Goal: Task Accomplishment & Management: Manage account settings

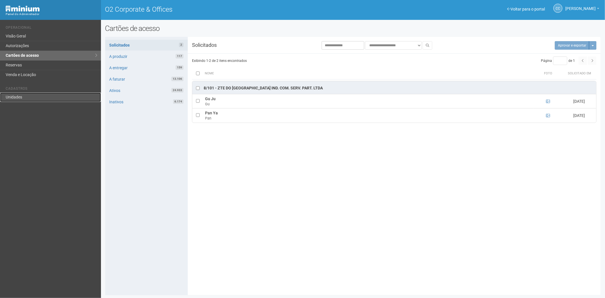
click at [15, 100] on link "Unidades" at bounding box center [50, 96] width 101 height 9
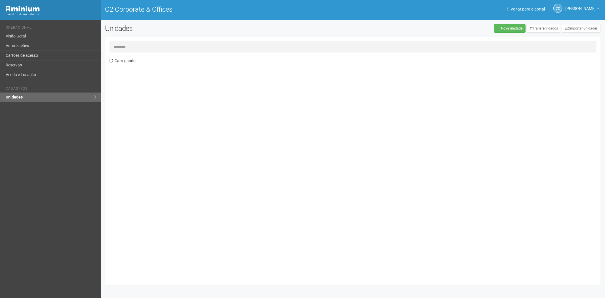
click at [139, 44] on input "text" at bounding box center [352, 46] width 487 height 11
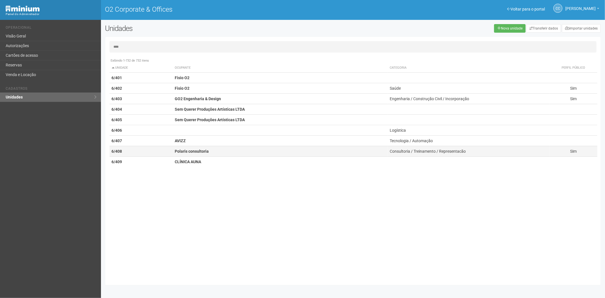
click at [197, 151] on strong "Polaris consultoria" at bounding box center [192, 151] width 34 height 5
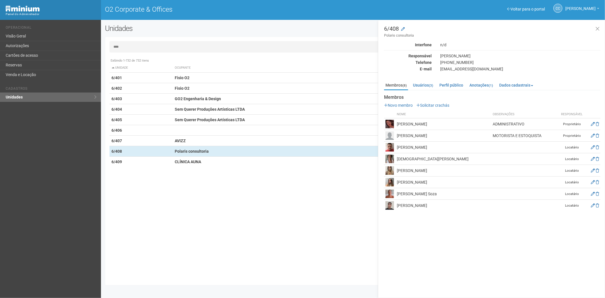
click at [143, 46] on input "****" at bounding box center [352, 46] width 487 height 11
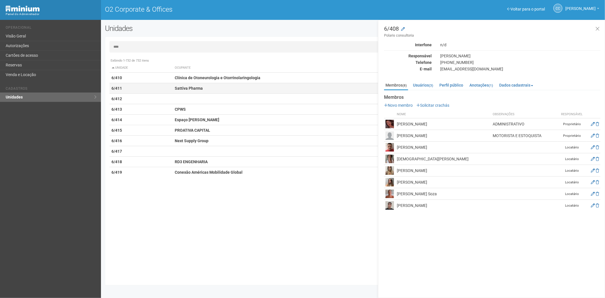
type input "****"
click at [154, 88] on td "6/411" at bounding box center [140, 88] width 63 height 10
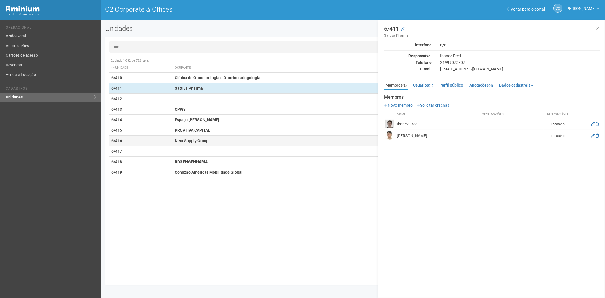
click at [196, 141] on strong "Next Supply Group" at bounding box center [192, 140] width 34 height 5
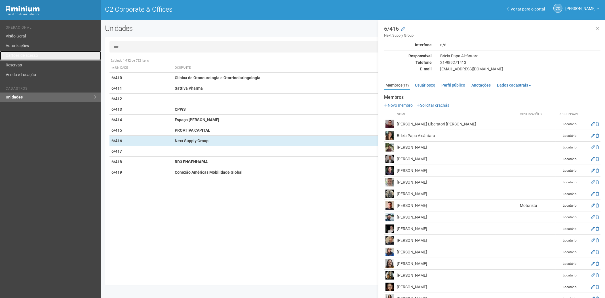
drag, startPoint x: 41, startPoint y: 54, endPoint x: 72, endPoint y: 12, distance: 52.3
click at [41, 54] on link "Cartões de acesso" at bounding box center [50, 56] width 101 height 10
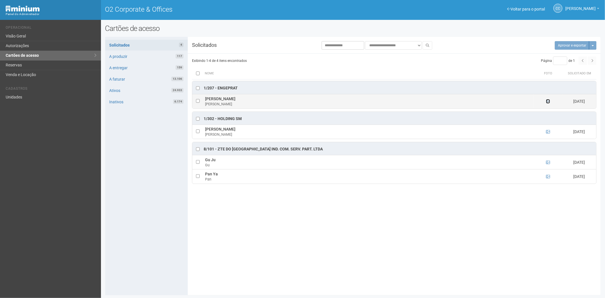
click at [549, 101] on icon at bounding box center [548, 101] width 4 height 4
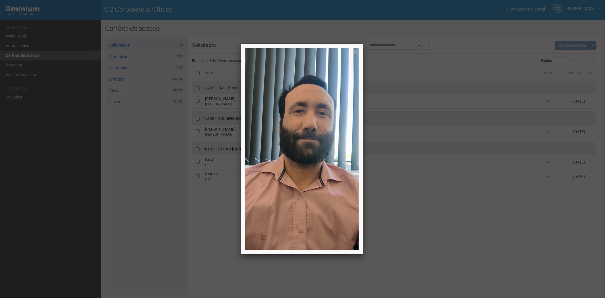
click at [548, 101] on div at bounding box center [302, 149] width 605 height 298
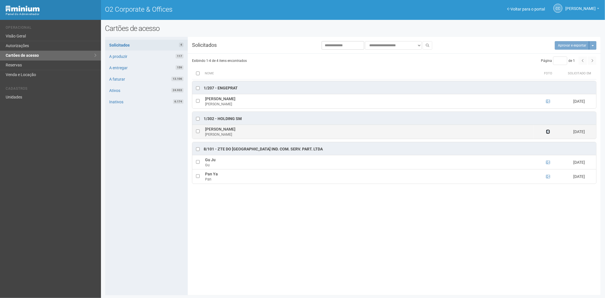
click at [546, 132] on icon at bounding box center [548, 132] width 4 height 4
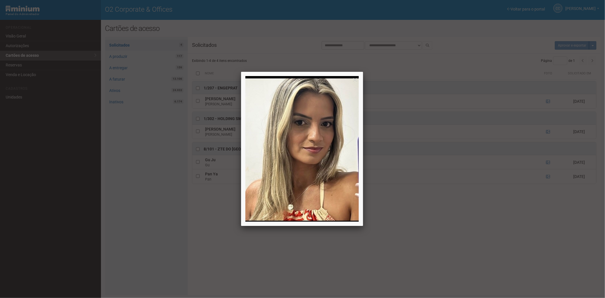
click at [522, 269] on div at bounding box center [302, 149] width 605 height 298
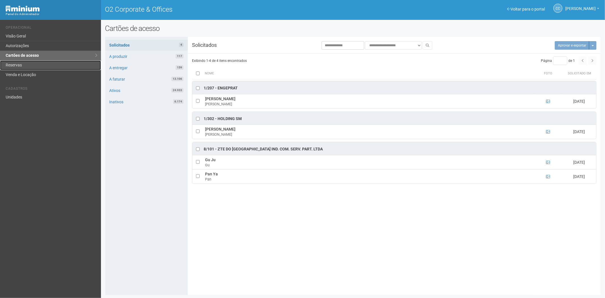
click at [32, 63] on link "Reservas" at bounding box center [50, 65] width 101 height 10
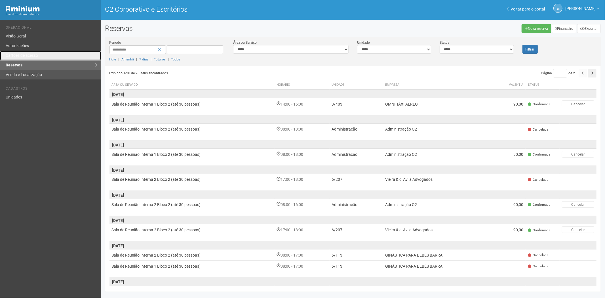
drag, startPoint x: 27, startPoint y: 58, endPoint x: 47, endPoint y: 75, distance: 27.0
click at [27, 58] on link "Cartões de acesso" at bounding box center [50, 56] width 101 height 10
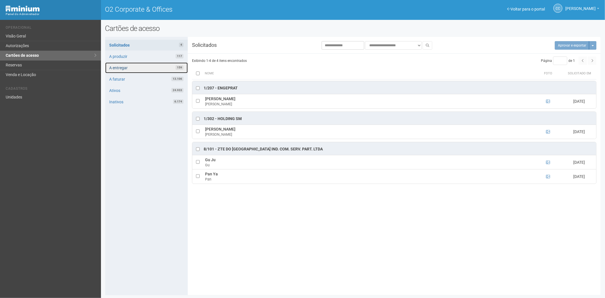
click at [138, 68] on link "A entregar 159" at bounding box center [146, 67] width 82 height 11
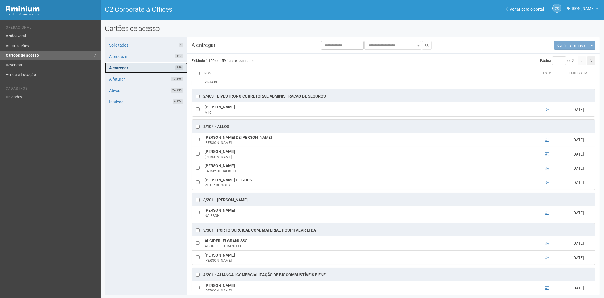
scroll to position [252, 0]
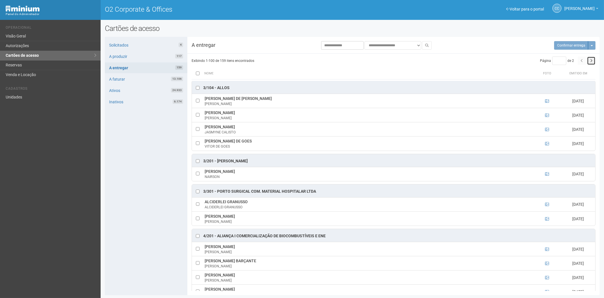
click at [592, 62] on button "button" at bounding box center [591, 60] width 9 height 9
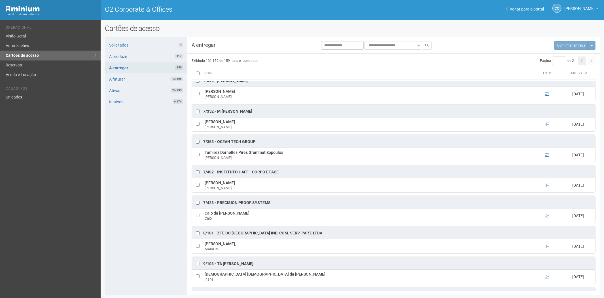
scroll to position [1322, 0]
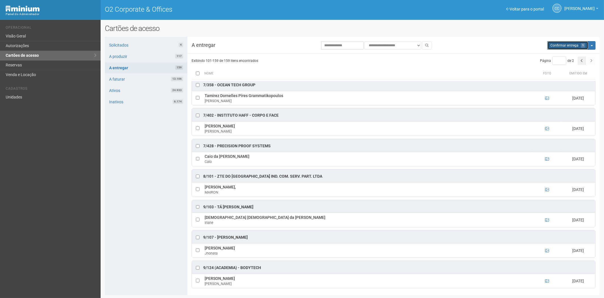
click at [558, 43] on button "Aguarde... Confirmar entrega 1" at bounding box center [567, 45] width 41 height 9
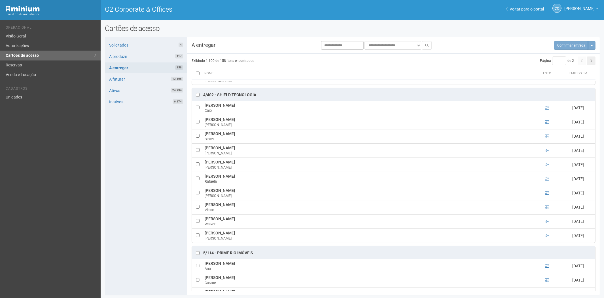
scroll to position [1204, 0]
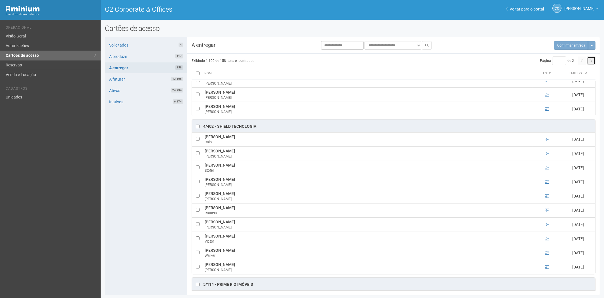
click at [590, 58] on button "button" at bounding box center [591, 60] width 9 height 9
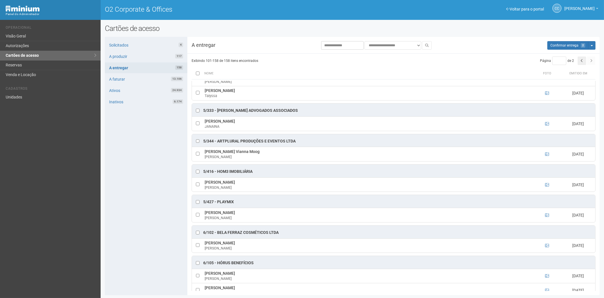
scroll to position [70, 0]
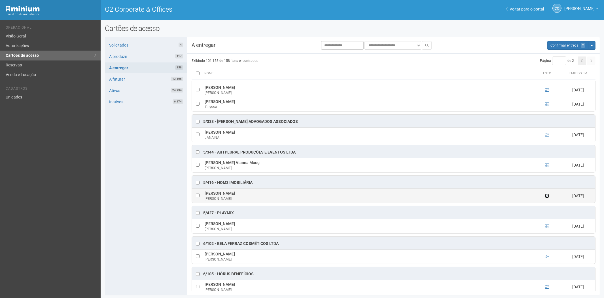
click at [547, 197] on icon at bounding box center [547, 196] width 4 height 4
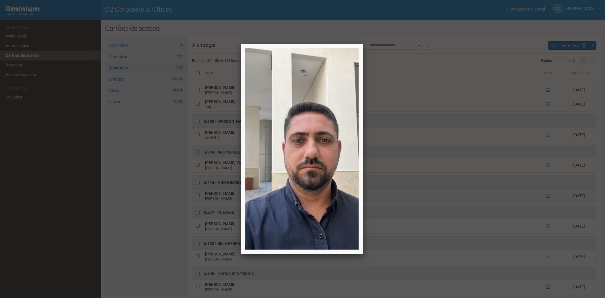
click at [547, 197] on div at bounding box center [302, 149] width 605 height 298
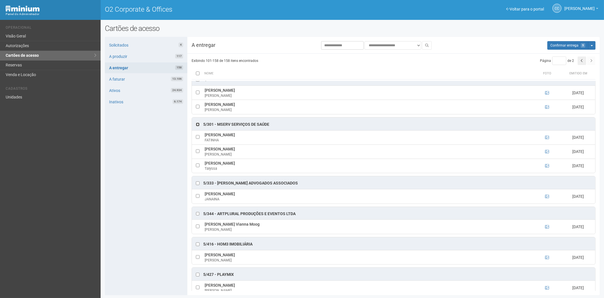
scroll to position [0, 0]
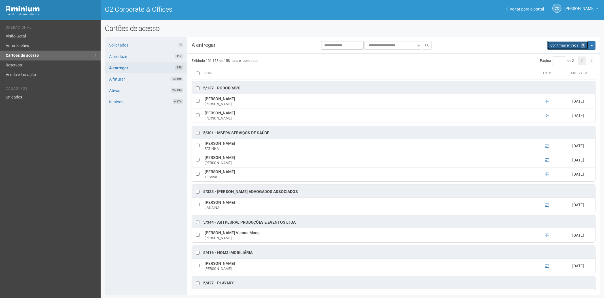
click at [562, 44] on span "Confirmar entrega" at bounding box center [564, 45] width 28 height 4
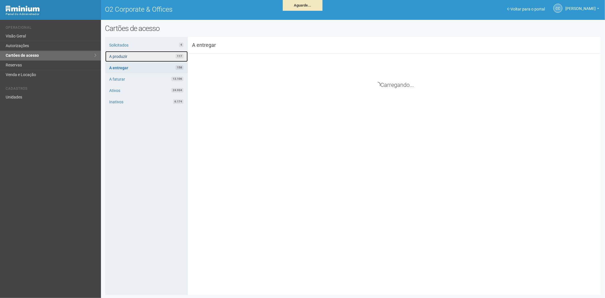
click at [139, 57] on link "A produzir 117" at bounding box center [146, 56] width 82 height 11
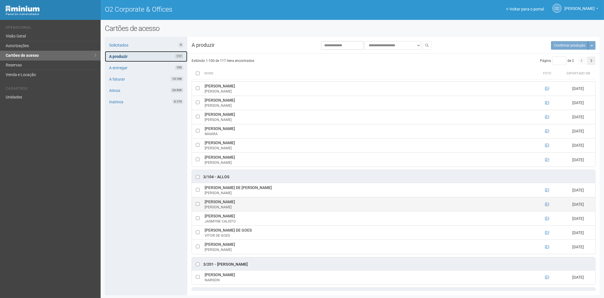
scroll to position [472, 0]
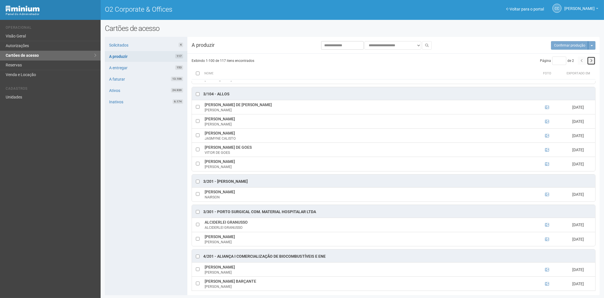
click at [590, 61] on icon "button" at bounding box center [591, 60] width 2 height 3
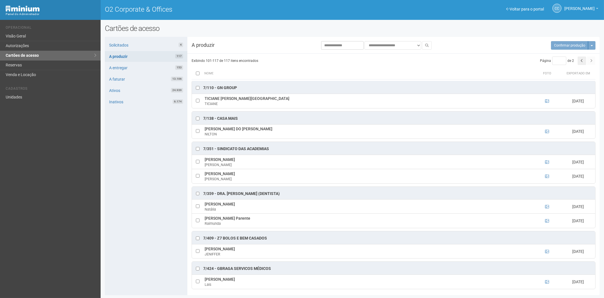
scroll to position [0, 0]
click at [581, 60] on icon "button" at bounding box center [582, 60] width 2 height 3
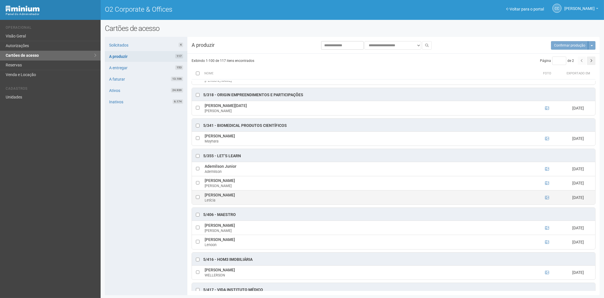
scroll to position [1543, 0]
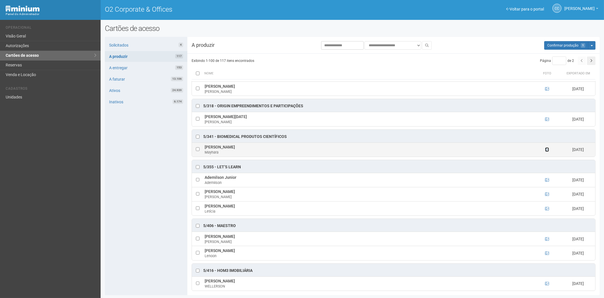
click at [545, 151] on icon at bounding box center [547, 149] width 4 height 4
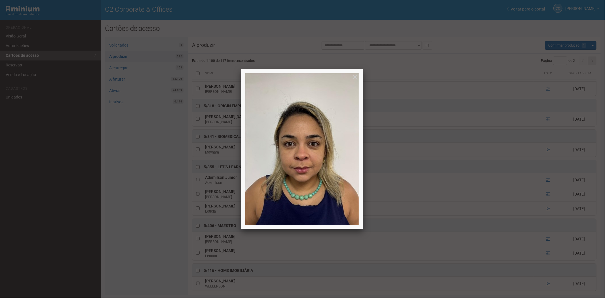
click at [547, 159] on div at bounding box center [302, 149] width 605 height 298
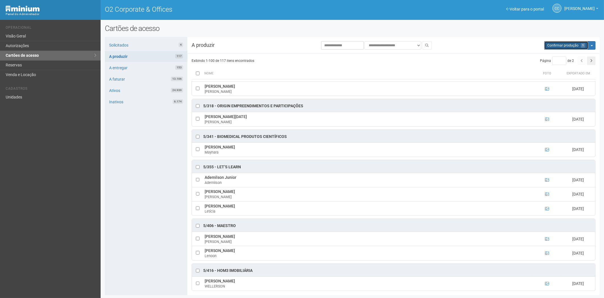
click at [560, 47] on span "Confirmar produção" at bounding box center [562, 45] width 31 height 4
click at [126, 65] on link "A entregar 153" at bounding box center [146, 67] width 82 height 11
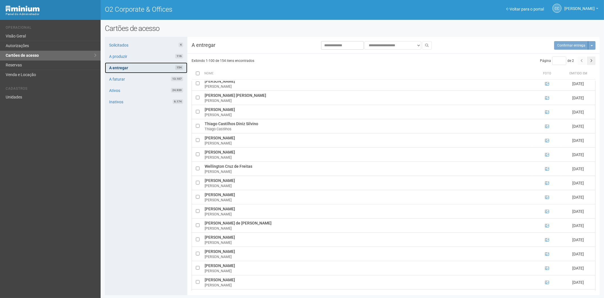
scroll to position [2660, 0]
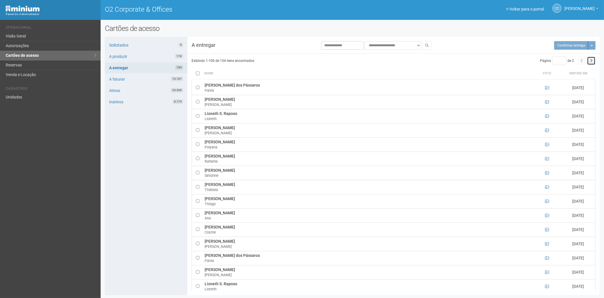
click at [590, 62] on button "button" at bounding box center [591, 60] width 9 height 9
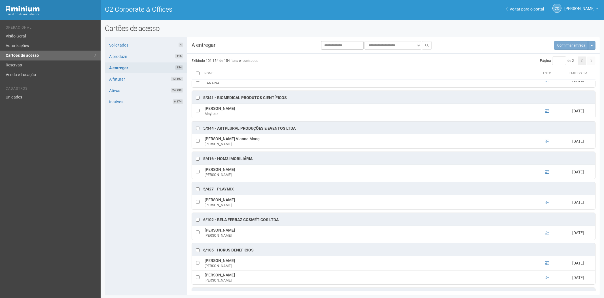
scroll to position [0, 0]
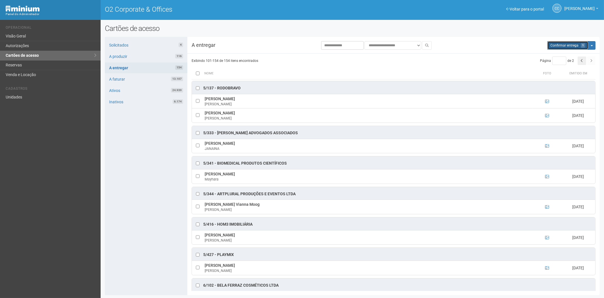
click at [562, 45] on span "Confirmar entrega" at bounding box center [564, 45] width 28 height 4
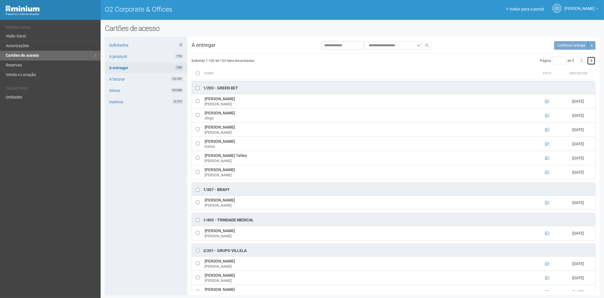
click at [593, 60] on button "button" at bounding box center [591, 60] width 9 height 9
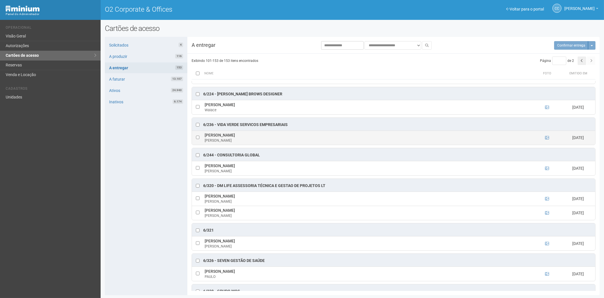
scroll to position [378, 0]
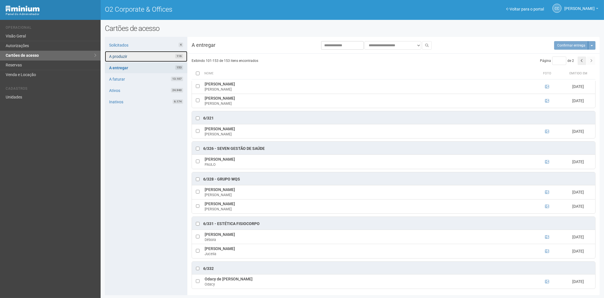
click at [149, 51] on link "A produzir 116" at bounding box center [146, 56] width 82 height 11
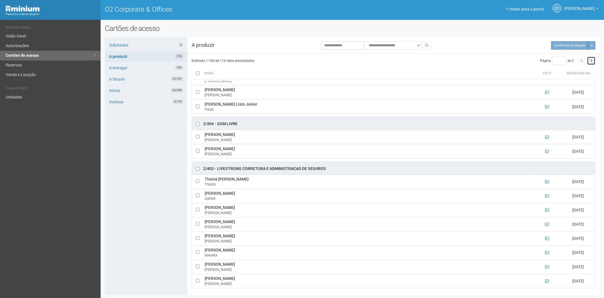
click at [591, 58] on button "button" at bounding box center [591, 60] width 9 height 9
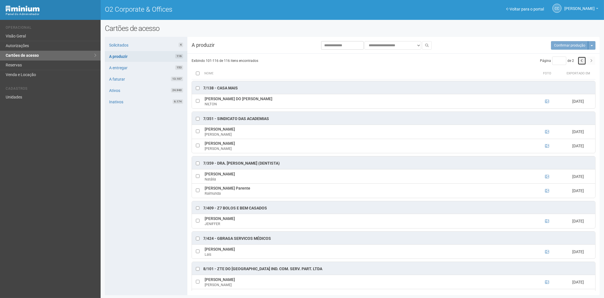
click at [582, 58] on button "button" at bounding box center [582, 60] width 9 height 9
type input "*"
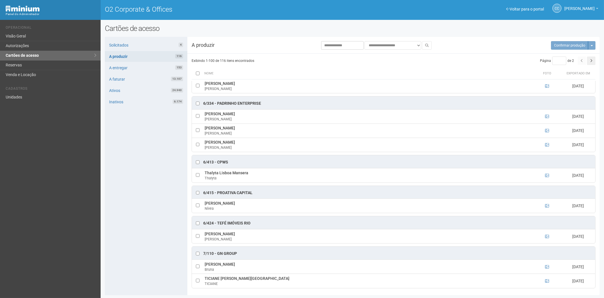
scroll to position [1903, 0]
click at [22, 36] on link "Visão Geral" at bounding box center [50, 36] width 101 height 10
click at [517, 8] on link "Voltar para o portal" at bounding box center [525, 9] width 38 height 5
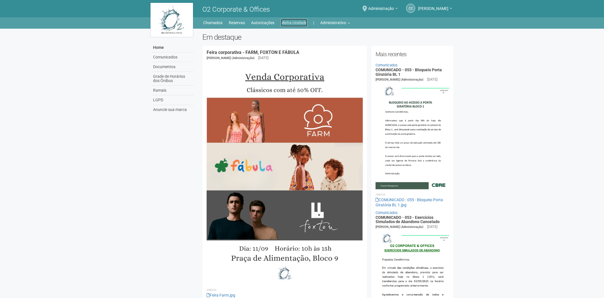
click at [298, 21] on link "Minha Unidade" at bounding box center [294, 23] width 26 height 8
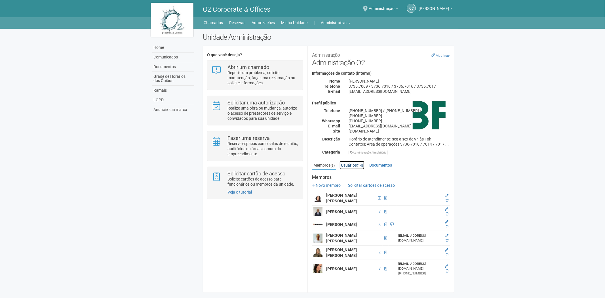
click at [354, 161] on link "Usuários (14)" at bounding box center [351, 165] width 25 height 9
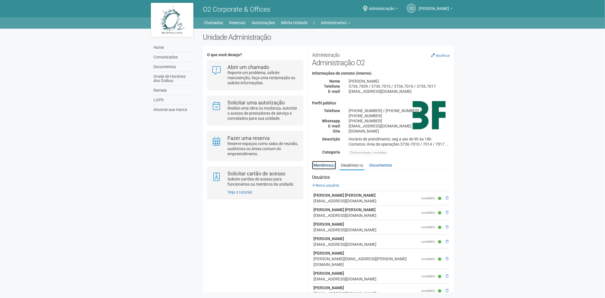
click at [331, 163] on small "(6)" at bounding box center [332, 165] width 4 height 4
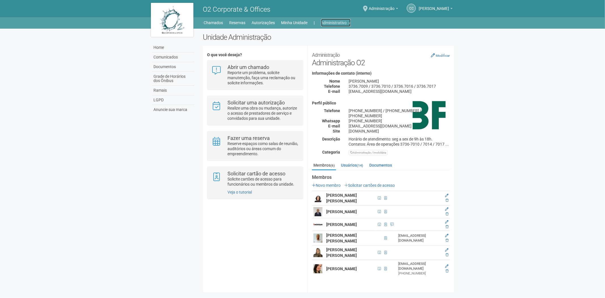
click at [346, 25] on link "Administrativo" at bounding box center [335, 23] width 29 height 8
click at [322, 46] on link "Cartões de acesso" at bounding box center [328, 45] width 48 height 10
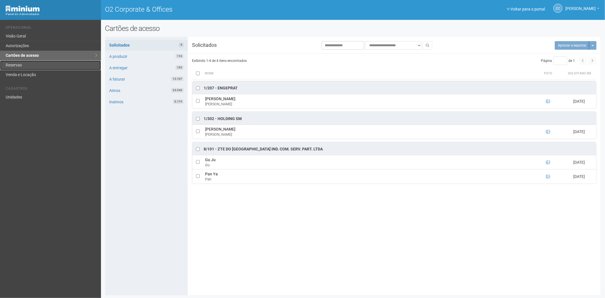
click at [16, 63] on link "Reservas" at bounding box center [50, 65] width 101 height 10
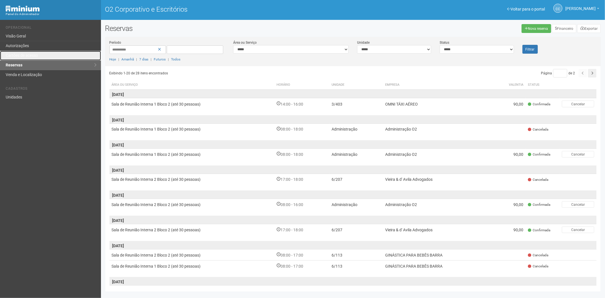
drag, startPoint x: 43, startPoint y: 52, endPoint x: 80, endPoint y: 0, distance: 63.4
click at [43, 52] on link "Cartões de acesso" at bounding box center [50, 56] width 101 height 10
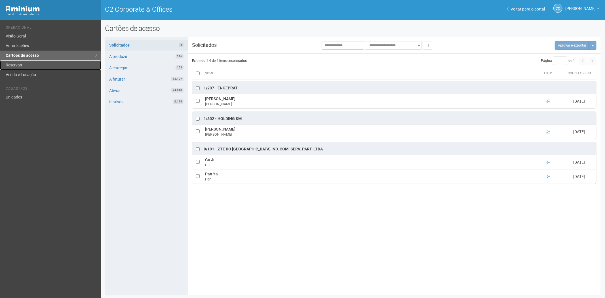
click at [15, 61] on link "Reservas" at bounding box center [50, 65] width 101 height 10
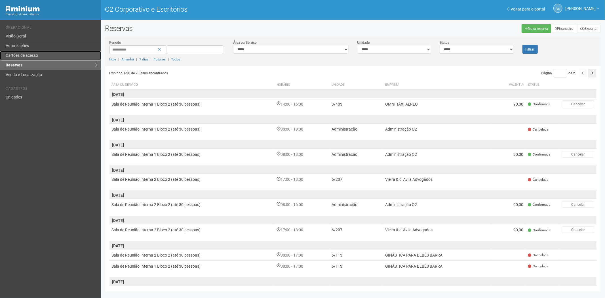
click at [33, 55] on font "Cartões de acesso" at bounding box center [22, 55] width 32 height 5
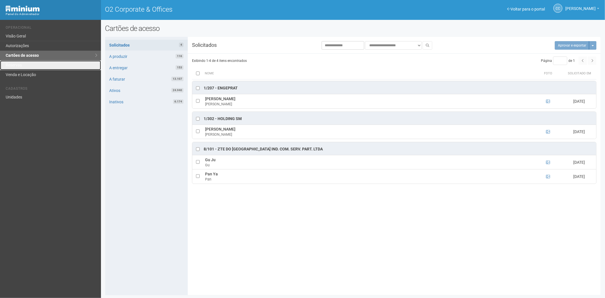
drag, startPoint x: 40, startPoint y: 65, endPoint x: 97, endPoint y: 110, distance: 72.9
click at [40, 65] on link "Reservas" at bounding box center [50, 65] width 101 height 10
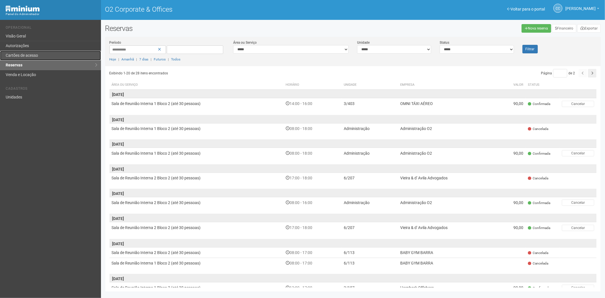
click at [33, 59] on link "Cartões de acesso" at bounding box center [50, 56] width 101 height 10
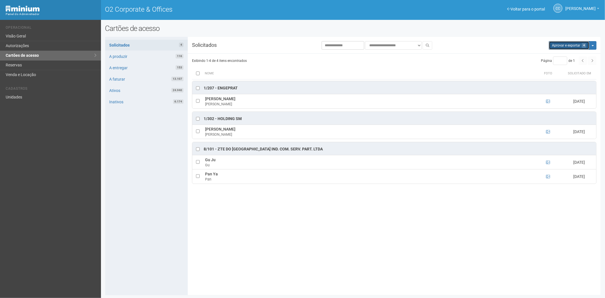
click at [565, 43] on button "Aprovar e exportar 4" at bounding box center [568, 45] width 41 height 9
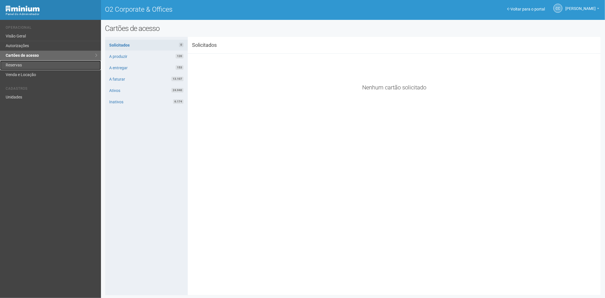
click at [24, 65] on link "Reservas" at bounding box center [50, 65] width 101 height 10
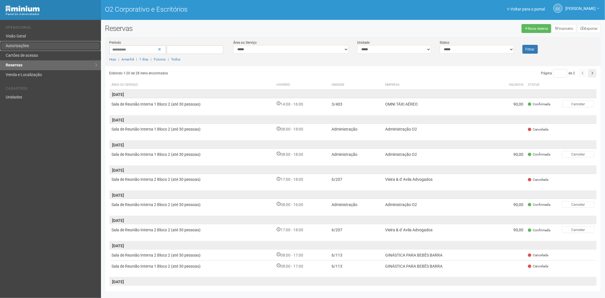
click at [34, 45] on link "Autorizações" at bounding box center [50, 46] width 101 height 10
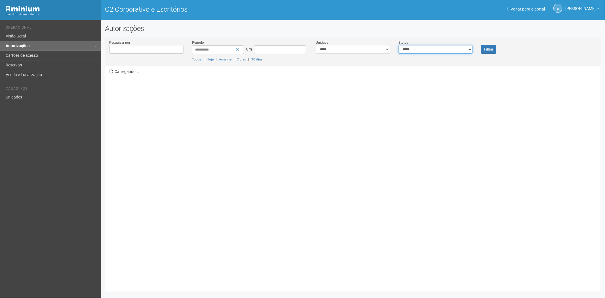
drag, startPoint x: 436, startPoint y: 50, endPoint x: 432, endPoint y: 52, distance: 4.3
click at [436, 50] on select "**********" at bounding box center [435, 49] width 74 height 9
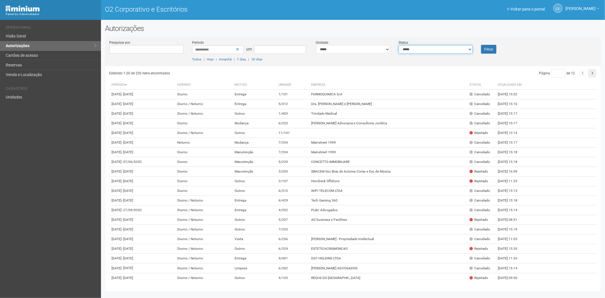
select select "*"
click at [398, 45] on select "**********" at bounding box center [435, 49] width 74 height 9
click at [482, 49] on button "Filtrar" at bounding box center [488, 49] width 15 height 9
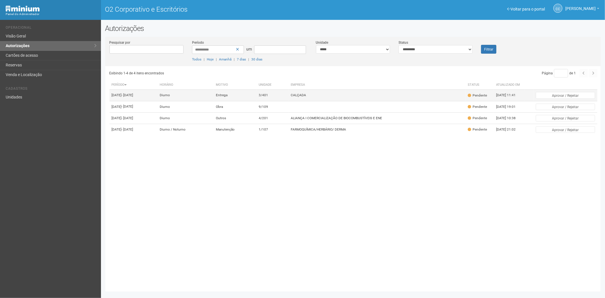
click at [288, 98] on td "3/401" at bounding box center [272, 95] width 32 height 11
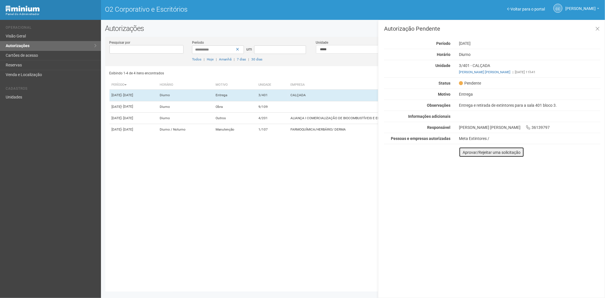
drag, startPoint x: 467, startPoint y: 155, endPoint x: 465, endPoint y: 153, distance: 3.0
click at [467, 155] on button "Aprovar/Rejeitar uma solicitação" at bounding box center [491, 152] width 65 height 10
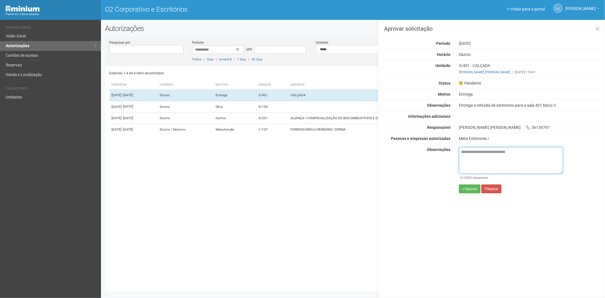
paste textarea "**********"
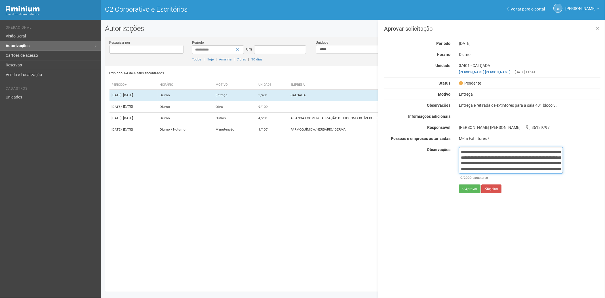
scroll to position [32, 0]
type textarea "**********"
click at [468, 191] on button "Aprovar" at bounding box center [470, 188] width 22 height 9
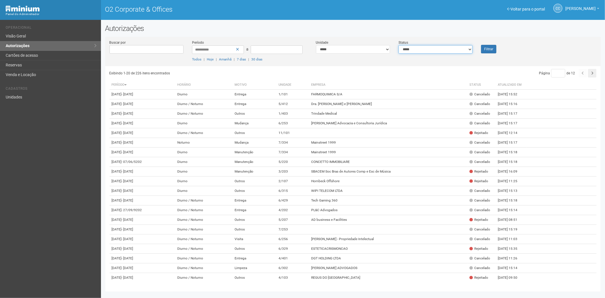
click at [467, 48] on select "**********" at bounding box center [435, 49] width 74 height 9
select select "*"
click at [398, 45] on select "**********" at bounding box center [435, 49] width 74 height 9
click at [486, 50] on button "Filtrar" at bounding box center [488, 49] width 15 height 9
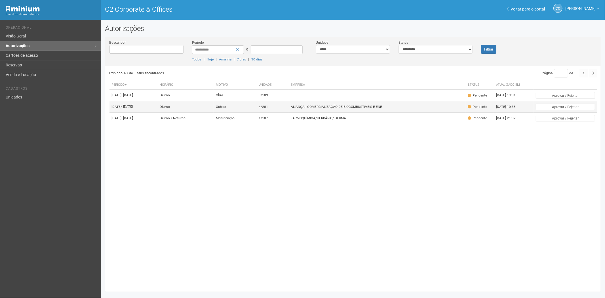
click at [353, 109] on font "ALIANÇA I COMERCIALIZAÇÃO DE BIOCOMBUSTÍVEIS E ENE" at bounding box center [336, 107] width 91 height 4
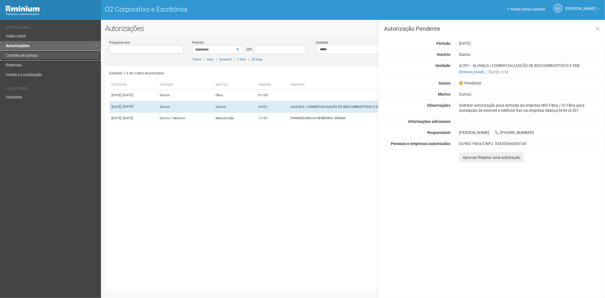
click at [19, 56] on font "Cartões de acesso" at bounding box center [22, 55] width 32 height 5
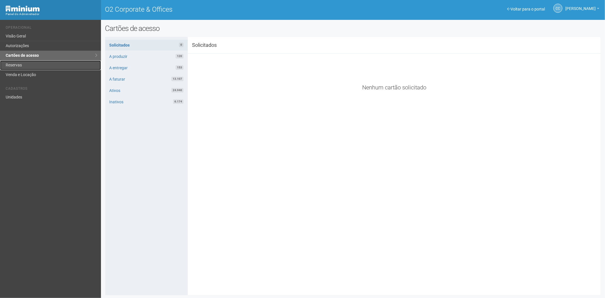
click at [9, 68] on link "Reservas" at bounding box center [50, 65] width 101 height 10
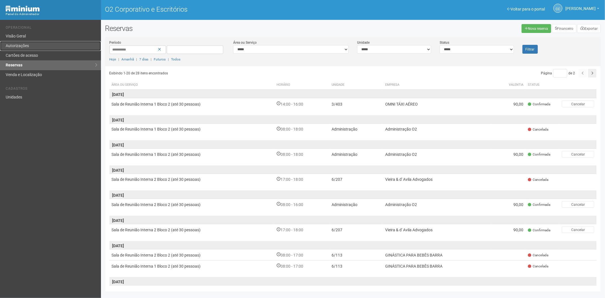
click at [17, 48] on link "Autorizações" at bounding box center [50, 46] width 101 height 10
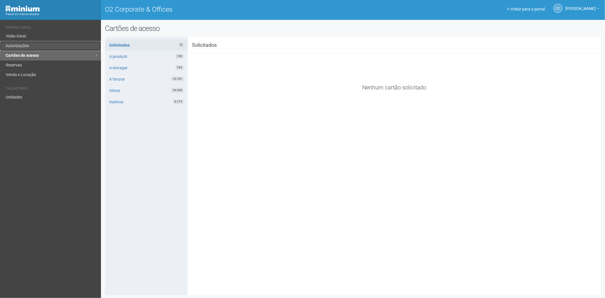
click at [21, 47] on link "Autorizações" at bounding box center [50, 46] width 101 height 10
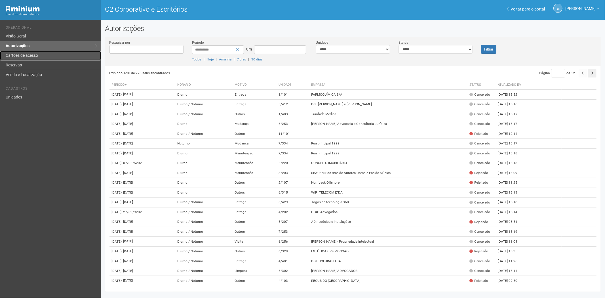
click at [24, 55] on font "Cartões de acesso" at bounding box center [22, 55] width 32 height 5
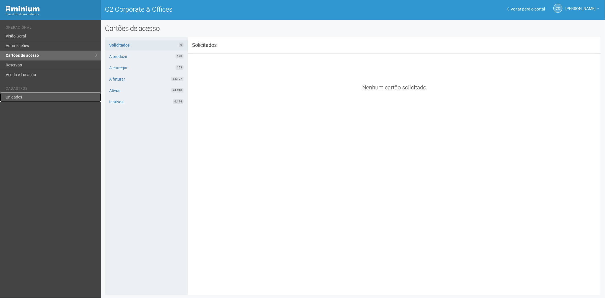
click at [16, 95] on link "Unidades" at bounding box center [50, 96] width 101 height 9
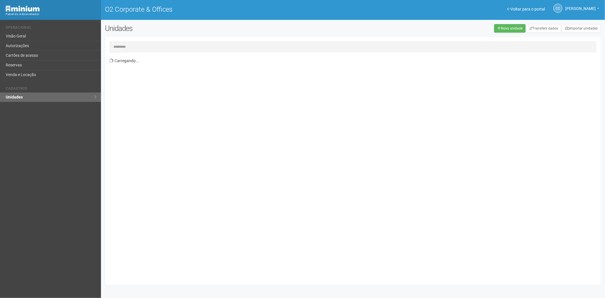
click at [146, 48] on input "text" at bounding box center [352, 46] width 487 height 11
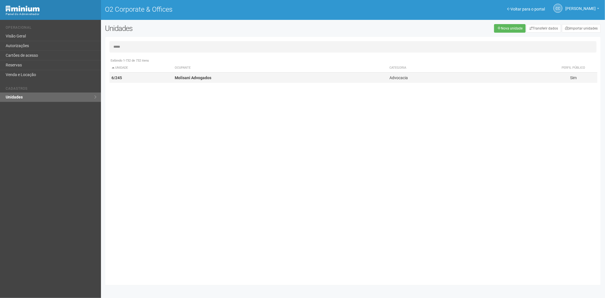
click at [162, 78] on td "6/245" at bounding box center [140, 78] width 63 height 10
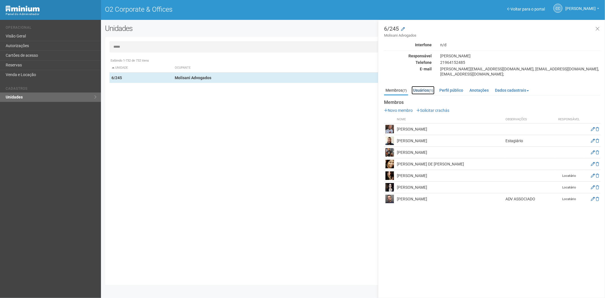
click at [419, 86] on link "Usuários (1)" at bounding box center [422, 90] width 23 height 9
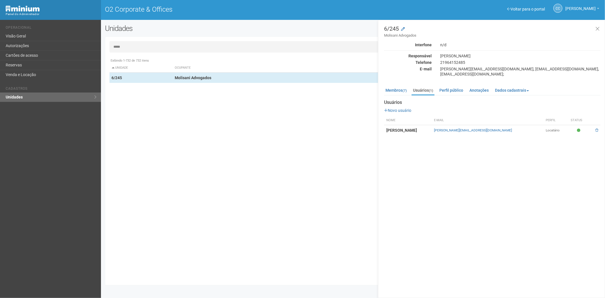
click at [151, 50] on input "*****" at bounding box center [352, 46] width 487 height 11
click at [115, 47] on input "*****" at bounding box center [352, 46] width 487 height 11
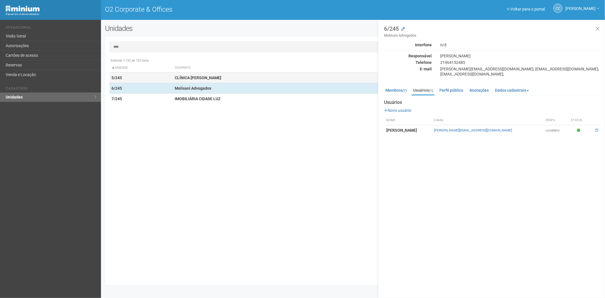
type input "****"
click at [213, 78] on strong "CLÍNICA [PERSON_NAME]" at bounding box center [198, 77] width 46 height 5
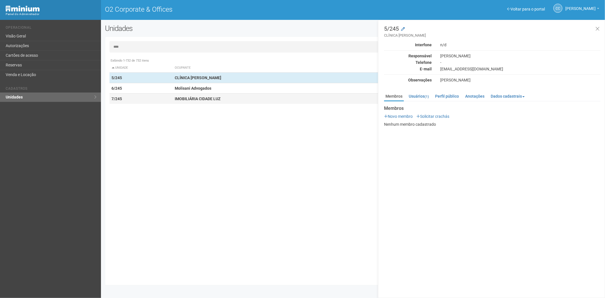
click at [214, 100] on strong "IMOBILIÁRIA CIDADE LUZ" at bounding box center [198, 98] width 46 height 5
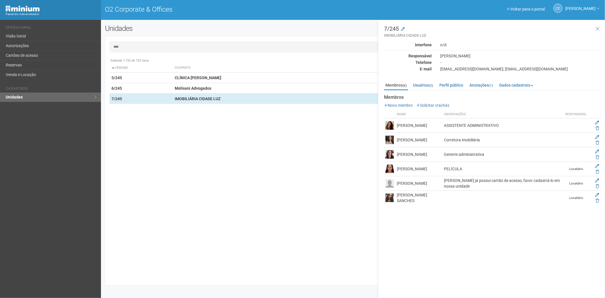
click at [162, 48] on input "****" at bounding box center [352, 46] width 487 height 11
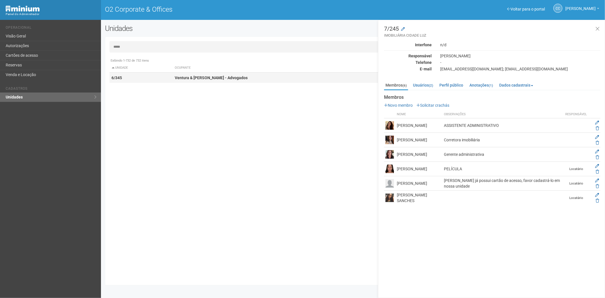
type input "*****"
drag, startPoint x: 196, startPoint y: 80, endPoint x: 204, endPoint y: 85, distance: 9.6
click at [196, 80] on td "Ventura & [PERSON_NAME] - Advogados" at bounding box center [279, 78] width 215 height 10
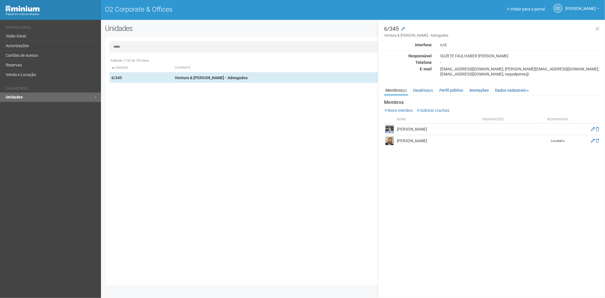
click at [151, 47] on input "*****" at bounding box center [352, 46] width 487 height 11
click at [25, 51] on link "Cartões de acesso" at bounding box center [50, 56] width 101 height 10
